Goal: Browse casually

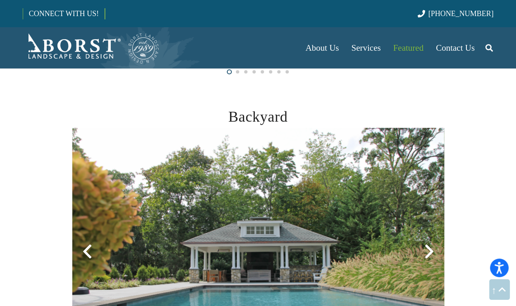
scroll to position [509, 0]
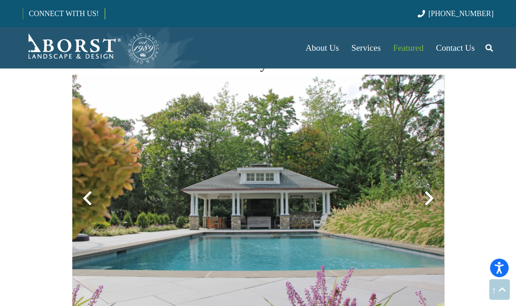
click at [429, 195] on div at bounding box center [429, 199] width 30 height 30
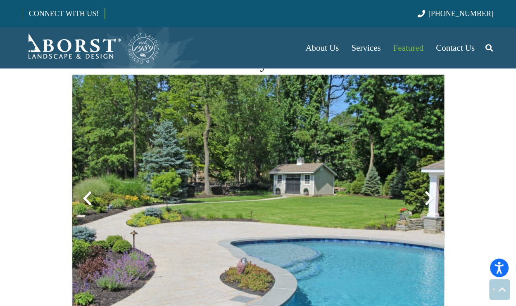
click at [85, 199] on div at bounding box center [87, 199] width 30 height 30
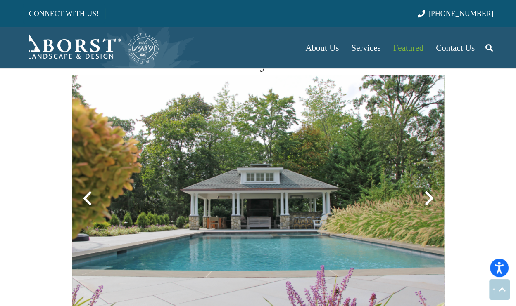
click at [428, 204] on div at bounding box center [429, 199] width 30 height 30
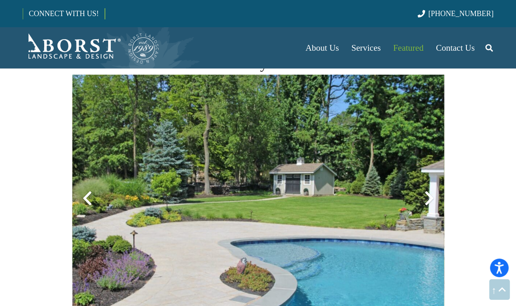
click at [428, 204] on div at bounding box center [429, 199] width 30 height 30
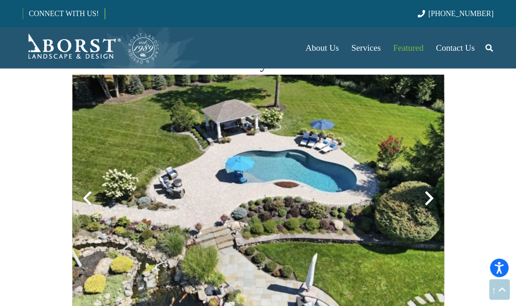
click at [428, 204] on div at bounding box center [429, 199] width 30 height 30
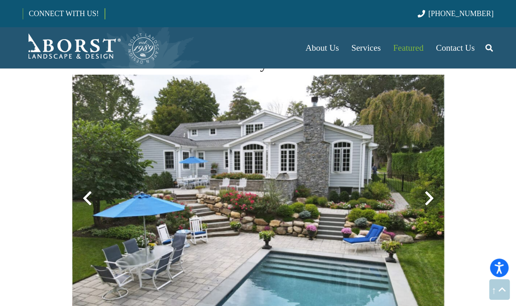
click at [428, 199] on div at bounding box center [429, 199] width 30 height 30
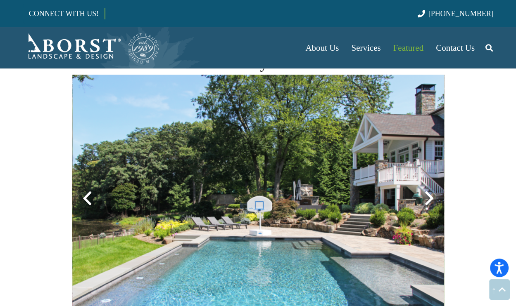
click at [428, 199] on div at bounding box center [429, 199] width 30 height 30
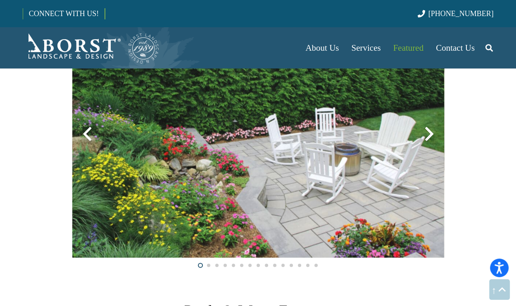
scroll to position [1248, 0]
click at [428, 199] on img at bounding box center [258, 133] width 372 height 248
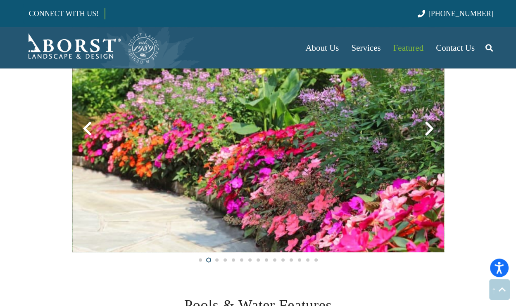
scroll to position [1253, 0]
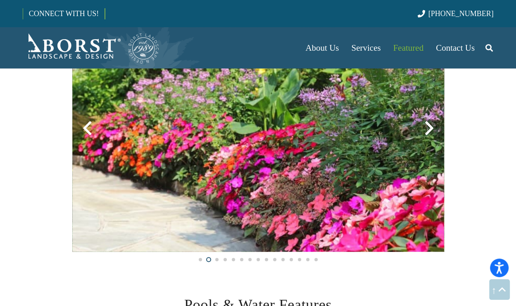
click at [428, 136] on div at bounding box center [429, 128] width 30 height 30
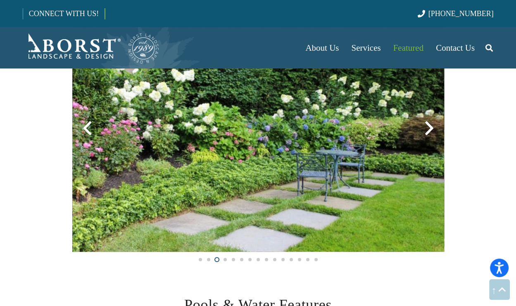
click at [428, 125] on div at bounding box center [429, 128] width 30 height 30
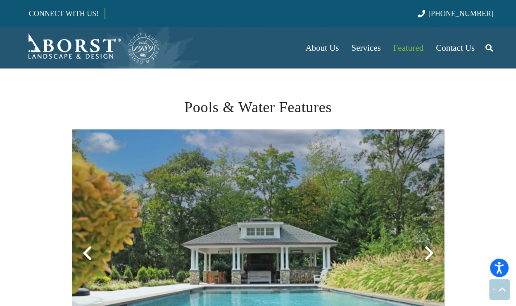
scroll to position [1505, 0]
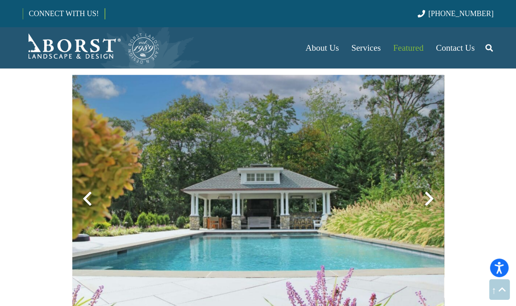
click at [426, 194] on div at bounding box center [429, 199] width 30 height 30
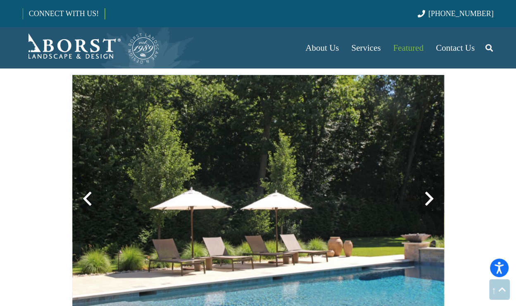
click at [426, 194] on div at bounding box center [429, 199] width 30 height 30
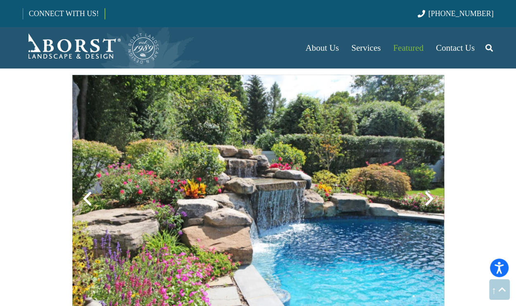
click at [428, 194] on div at bounding box center [429, 199] width 30 height 30
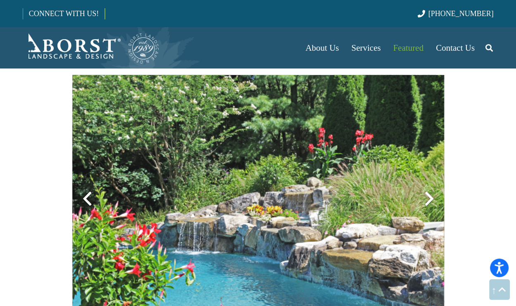
click at [428, 194] on div at bounding box center [429, 199] width 30 height 30
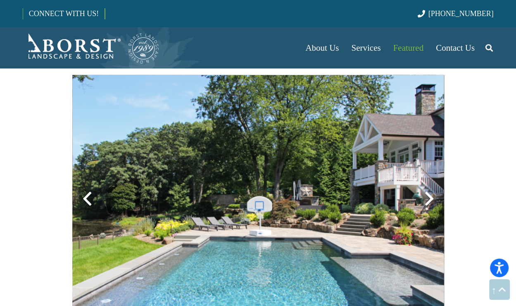
click at [428, 194] on div at bounding box center [429, 199] width 30 height 30
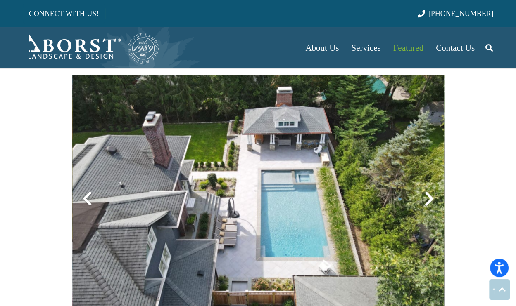
click at [428, 194] on div at bounding box center [429, 199] width 30 height 30
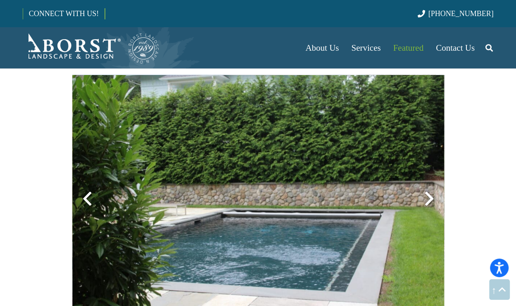
click at [428, 194] on div at bounding box center [429, 199] width 30 height 30
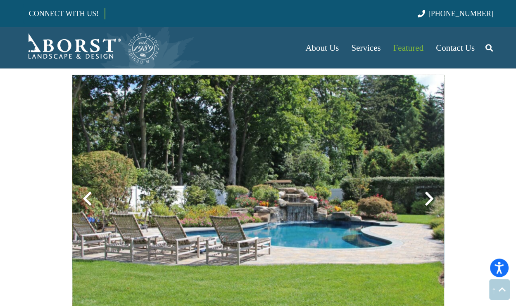
click at [428, 194] on div at bounding box center [429, 199] width 30 height 30
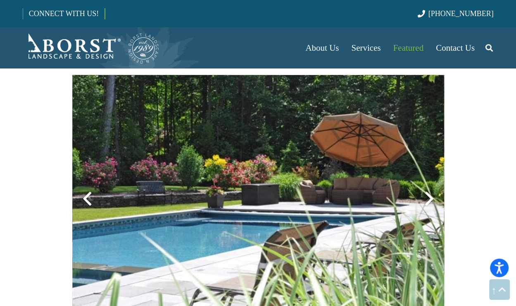
click at [428, 194] on div at bounding box center [429, 199] width 30 height 30
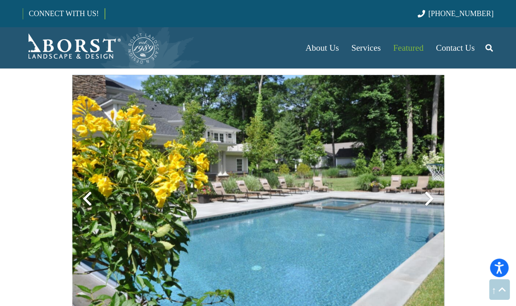
click at [428, 194] on div at bounding box center [429, 199] width 30 height 30
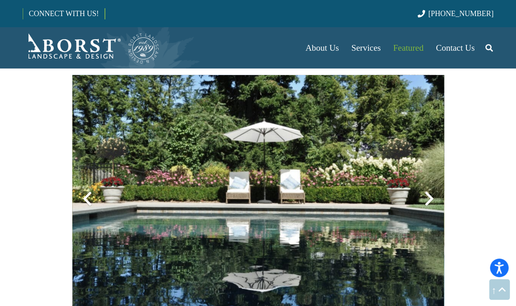
click at [428, 194] on div at bounding box center [429, 199] width 30 height 30
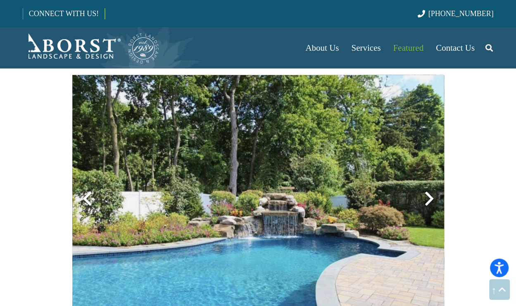
click at [428, 194] on div at bounding box center [429, 199] width 30 height 30
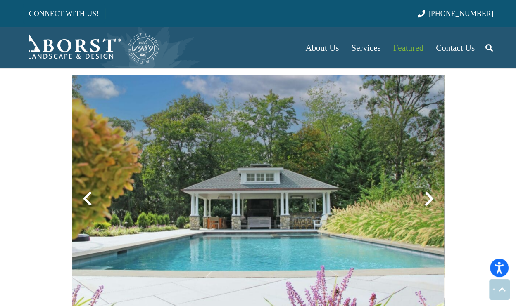
click at [428, 194] on div at bounding box center [429, 199] width 30 height 30
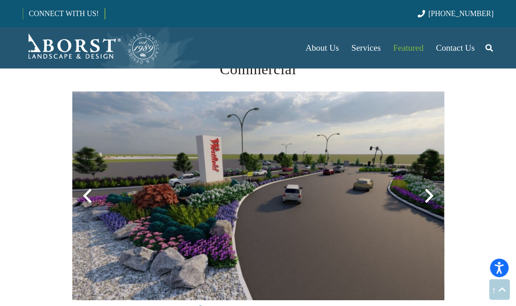
scroll to position [2127, 0]
click at [424, 194] on div at bounding box center [429, 196] width 30 height 30
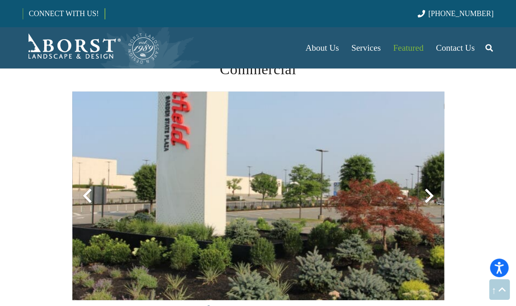
click at [424, 194] on div at bounding box center [429, 196] width 30 height 30
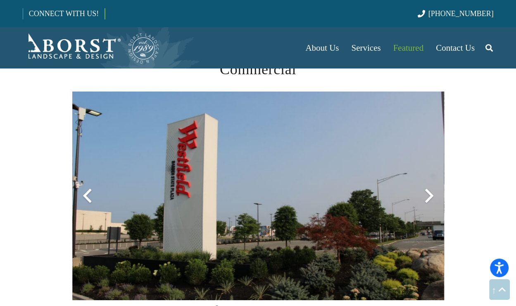
click at [424, 194] on div at bounding box center [429, 196] width 30 height 30
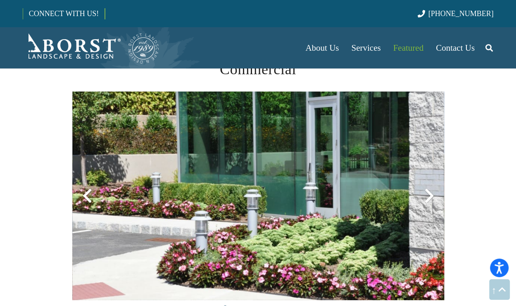
click at [429, 193] on div at bounding box center [429, 196] width 30 height 30
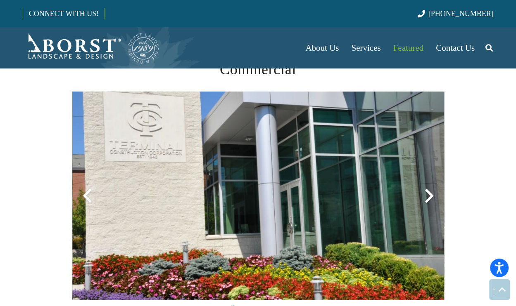
click at [428, 194] on div at bounding box center [429, 196] width 30 height 30
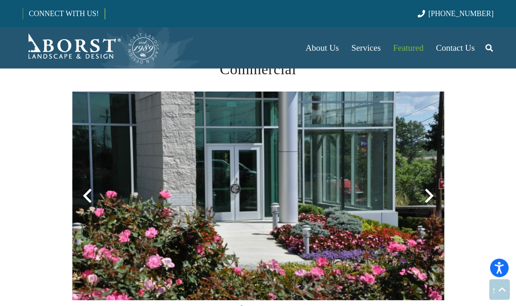
click at [428, 194] on div at bounding box center [429, 196] width 30 height 30
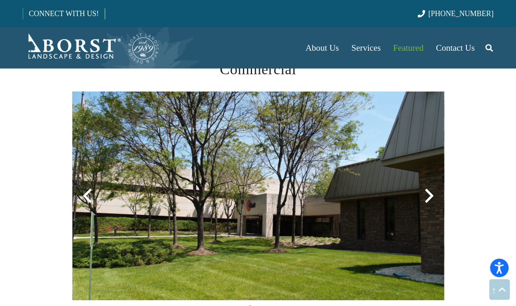
click at [428, 194] on div at bounding box center [429, 196] width 30 height 30
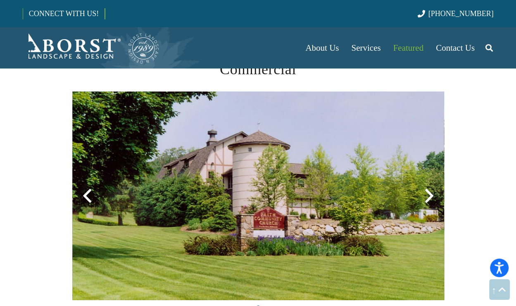
click at [428, 194] on div at bounding box center [429, 196] width 30 height 30
